Goal: Task Accomplishment & Management: Use online tool/utility

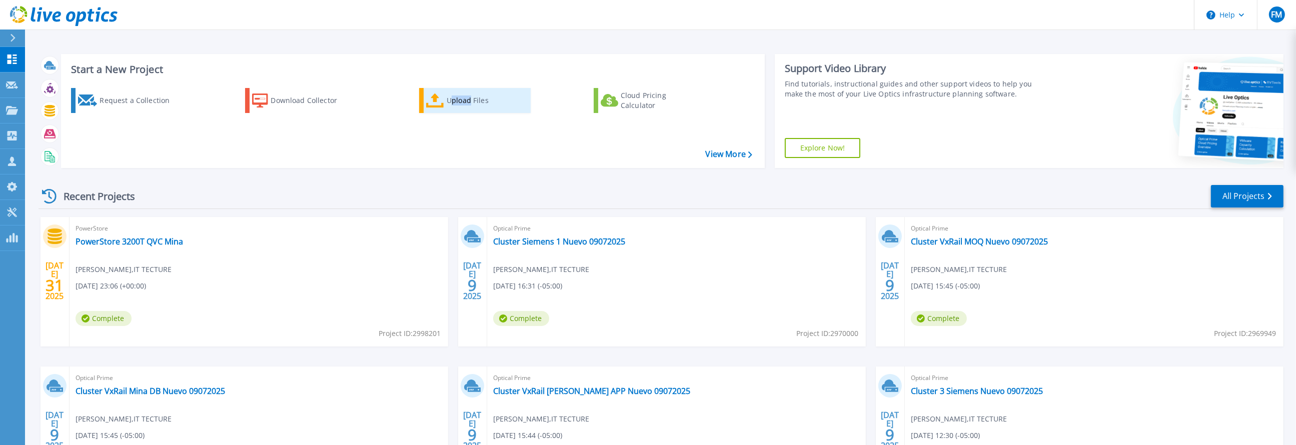
drag, startPoint x: 452, startPoint y: 117, endPoint x: 469, endPoint y: 108, distance: 19.5
click at [469, 108] on div "Request a Collection Download Collector Upload Files Cloud Pricing Calculator" at bounding box center [411, 121] width 697 height 83
drag, startPoint x: 469, startPoint y: 108, endPoint x: 462, endPoint y: 102, distance: 9.6
click at [462, 102] on div "Upload Files" at bounding box center [487, 101] width 80 height 20
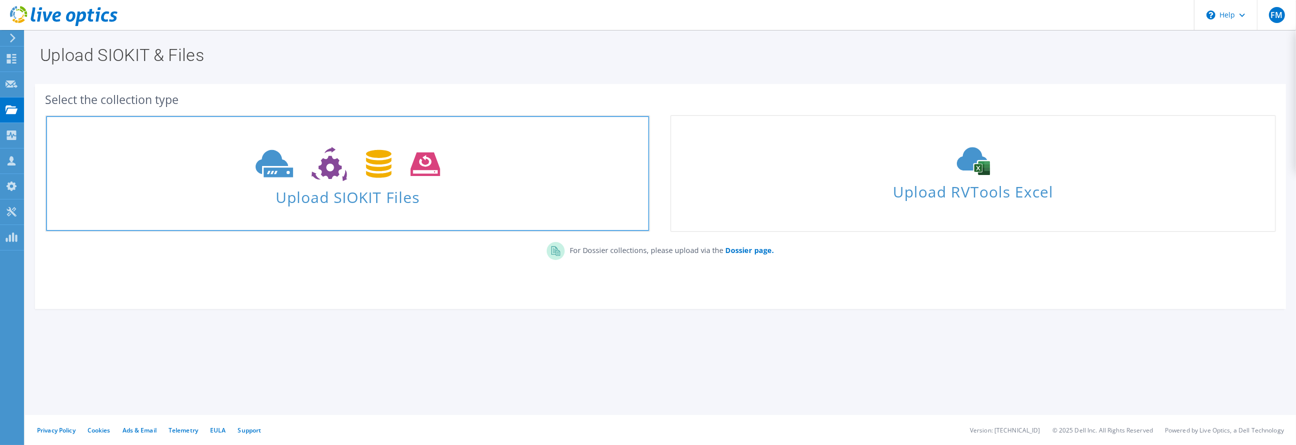
drag, startPoint x: 435, startPoint y: 190, endPoint x: 428, endPoint y: 187, distance: 8.1
click at [434, 190] on span "Upload SIOKIT Files" at bounding box center [347, 195] width 603 height 22
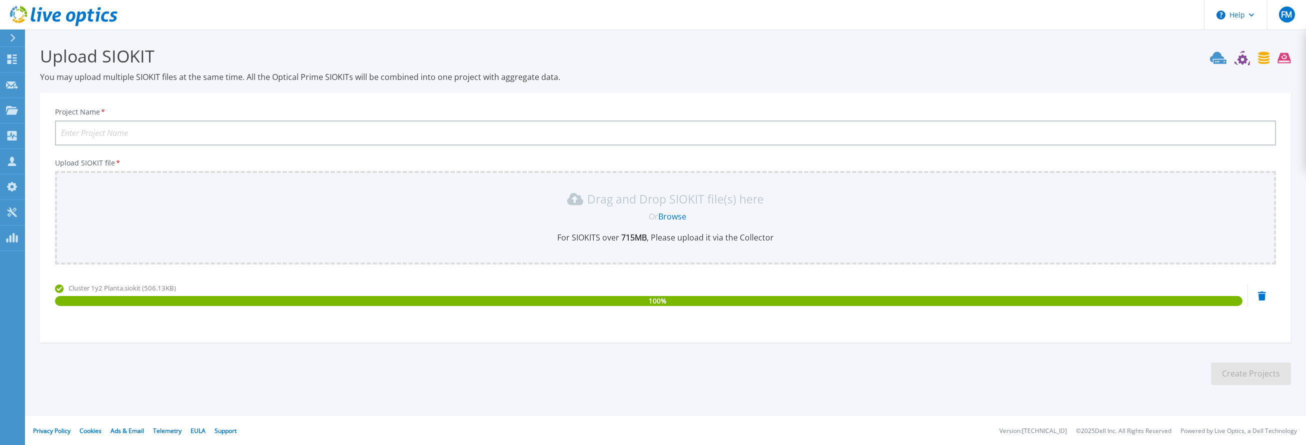
click at [108, 134] on input "Project Name *" at bounding box center [665, 133] width 1221 height 25
type input "Cluster 1 y 2 Planta 09-2025"
click at [1255, 378] on button "Create Projects" at bounding box center [1251, 374] width 80 height 23
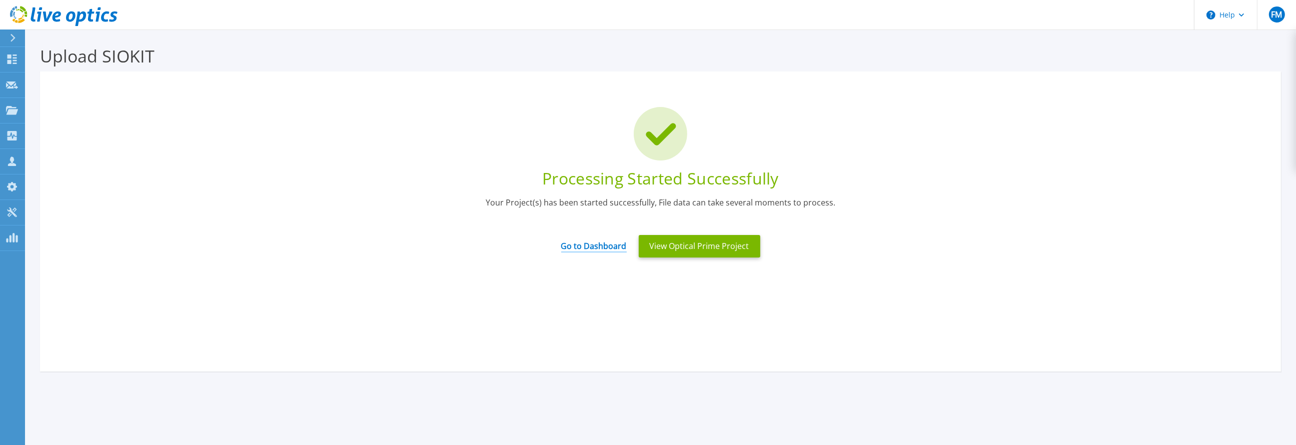
click at [607, 250] on link "Go to Dashboard" at bounding box center [594, 243] width 66 height 20
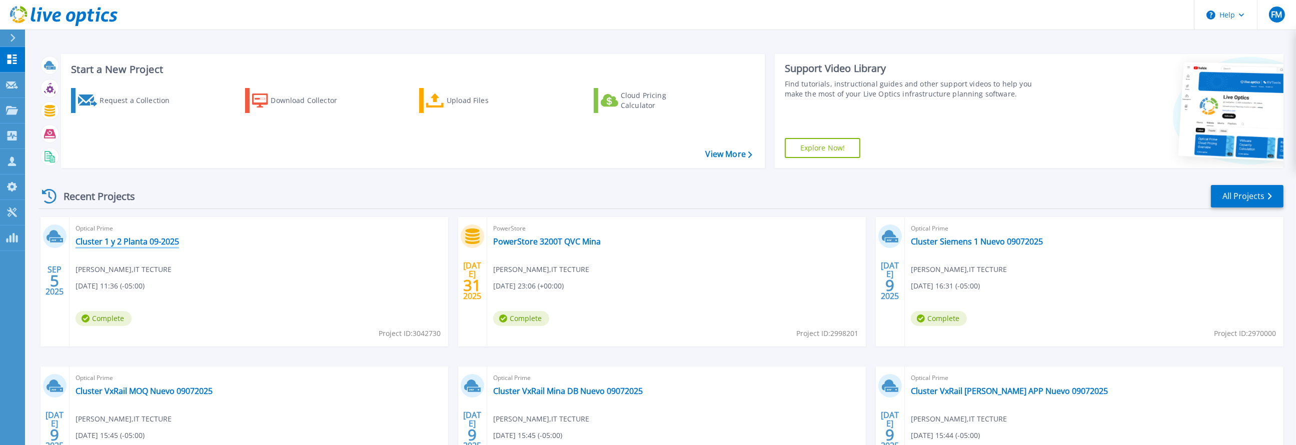
click at [165, 246] on link "Cluster 1 y 2 Planta 09-2025" at bounding box center [128, 242] width 104 height 10
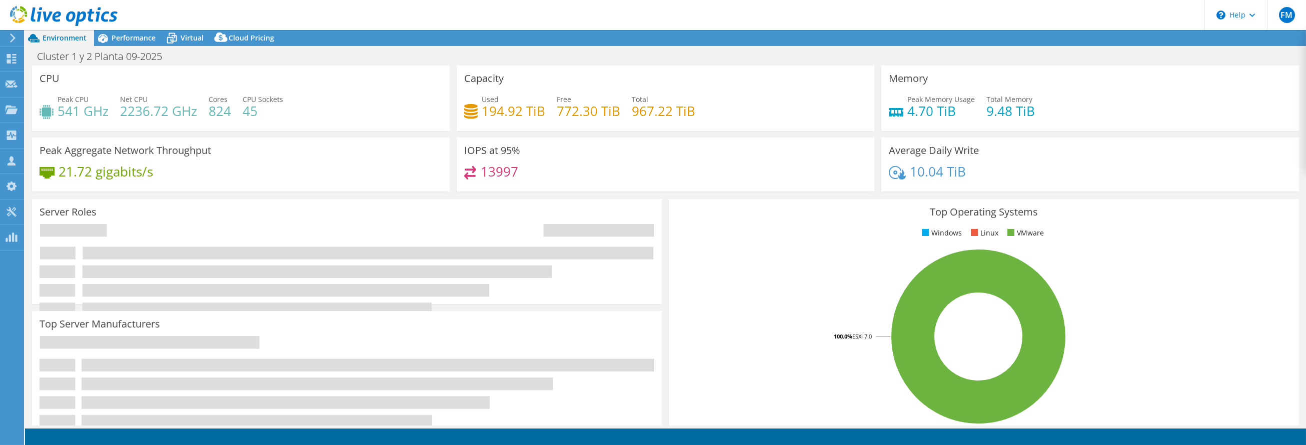
select select "USD"
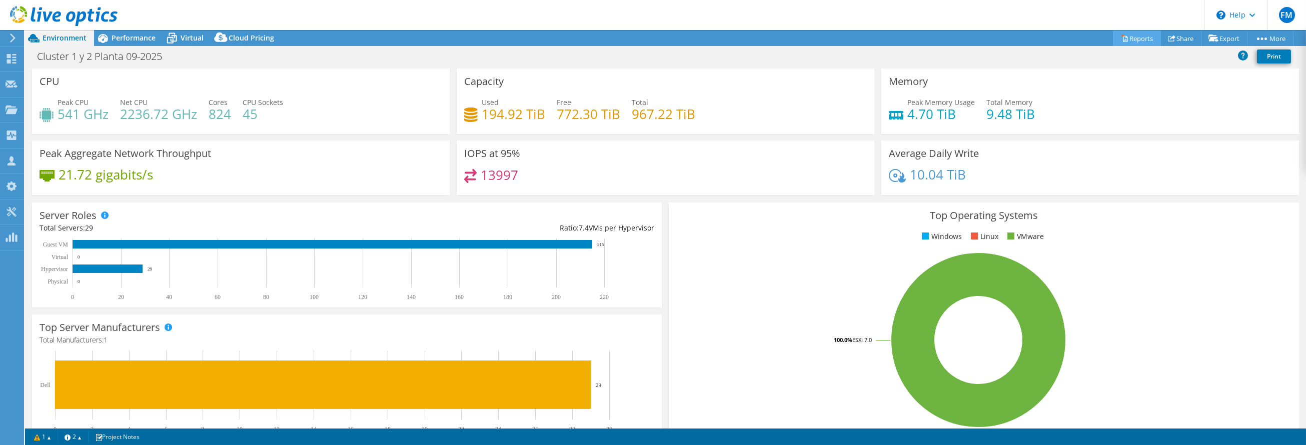
click at [1133, 41] on link "Reports" at bounding box center [1137, 39] width 48 height 16
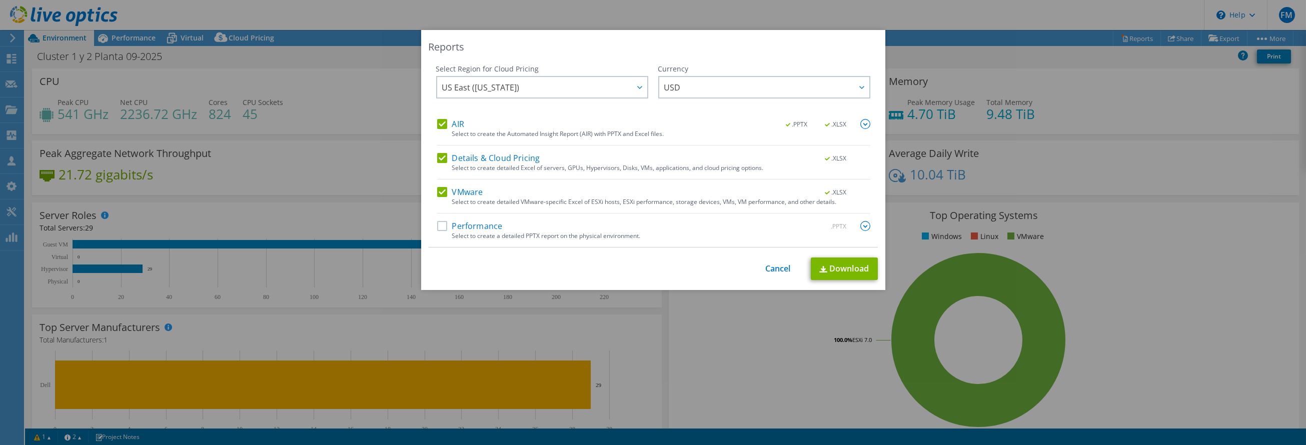
click at [437, 156] on label "Details & Cloud Pricing" at bounding box center [488, 158] width 103 height 10
click at [0, 0] on input "Details & Cloud Pricing" at bounding box center [0, 0] width 0 height 0
click at [847, 269] on link "Download" at bounding box center [844, 269] width 67 height 23
